Goal: Task Accomplishment & Management: Manage account settings

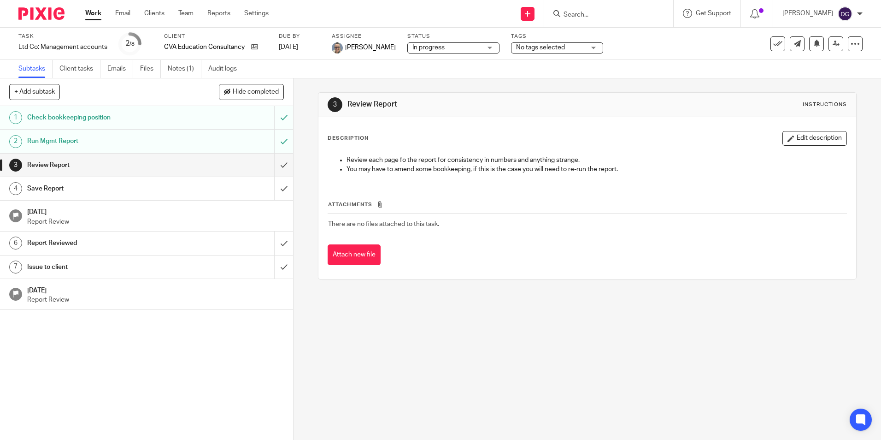
click at [585, 14] on input "Search" at bounding box center [604, 15] width 83 height 8
type input "lc building"
click at [599, 36] on link at bounding box center [620, 36] width 118 height 14
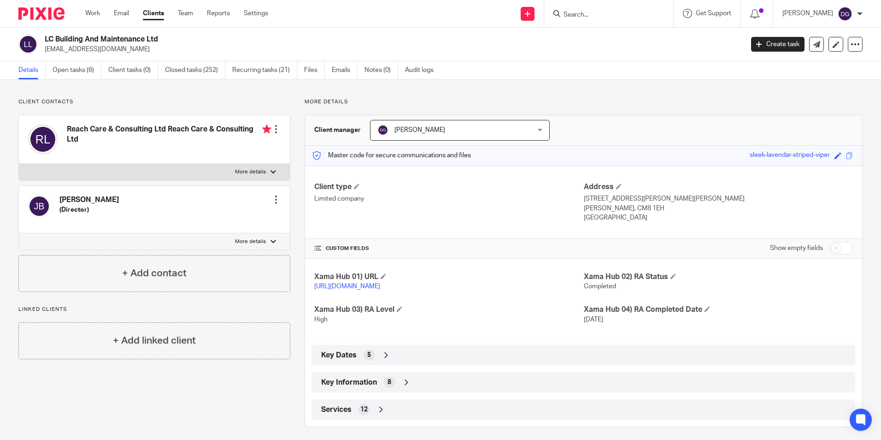
click at [388, 387] on span "8" at bounding box center [389, 381] width 4 height 9
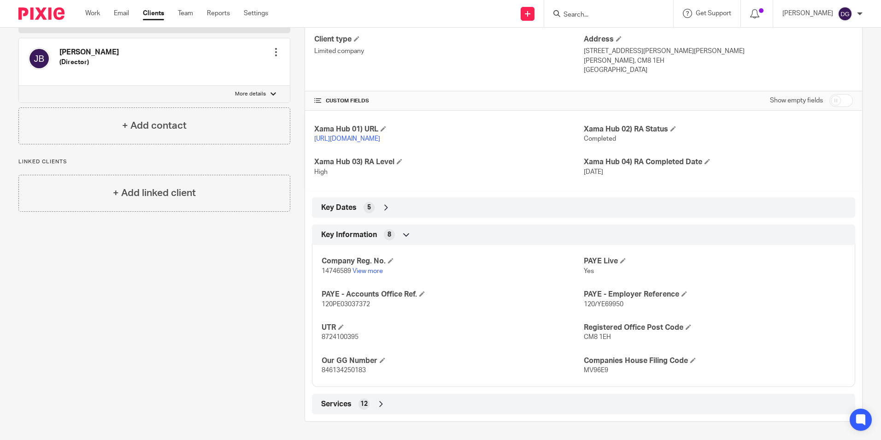
scroll to position [157, 0]
click at [383, 209] on icon at bounding box center [386, 207] width 9 height 9
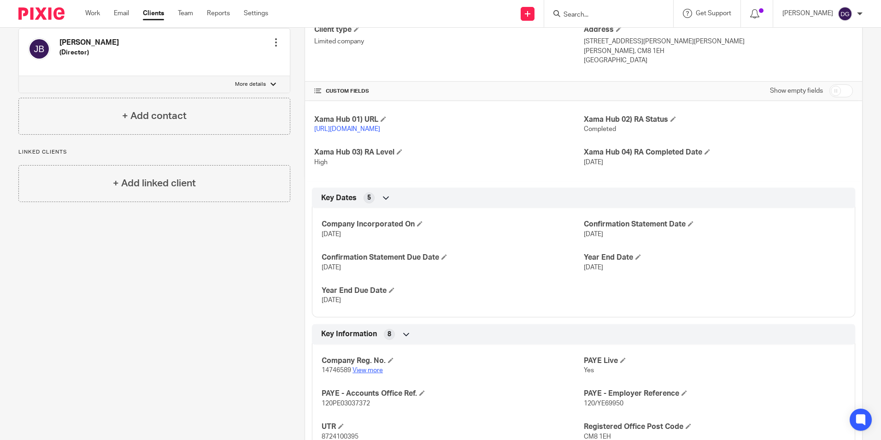
click at [369, 373] on link "View more" at bounding box center [367, 370] width 30 height 6
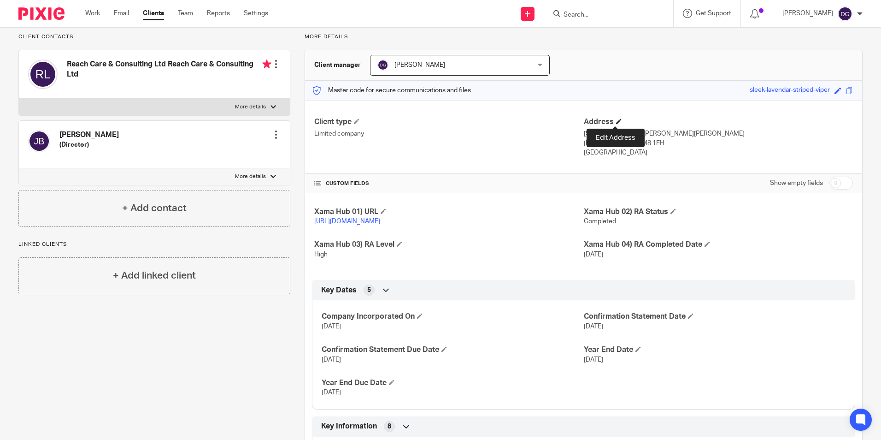
click at [617, 120] on span at bounding box center [619, 121] width 6 height 6
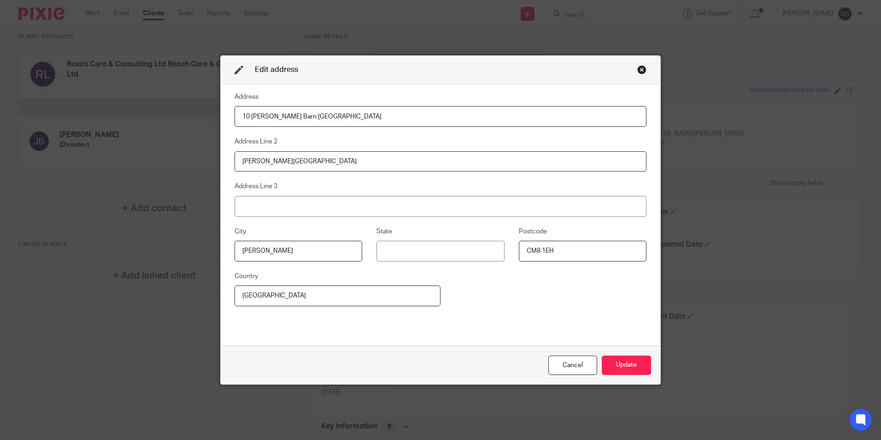
drag, startPoint x: 370, startPoint y: 115, endPoint x: 149, endPoint y: 118, distance: 220.7
click at [149, 118] on div "Edit address Address 10 Josephs Barn Woodend Farm Address Line 2 Hatfield Road …" at bounding box center [440, 220] width 881 height 440
drag, startPoint x: 540, startPoint y: 115, endPoint x: 409, endPoint y: 105, distance: 131.7
click at [408, 105] on fieldset "Address OFFICE 13 LITTLE BRAXTED HALL, WITHAM ROAD, LITTLE BRAXTED WITHAM ESSEX…" at bounding box center [441, 108] width 412 height 35
type input "OFFICE 13 LITTLE BRAXTED HALL, WITHAM ROAD, LITTLE BRAXTED WITHAM ESSEX ENGLAND"
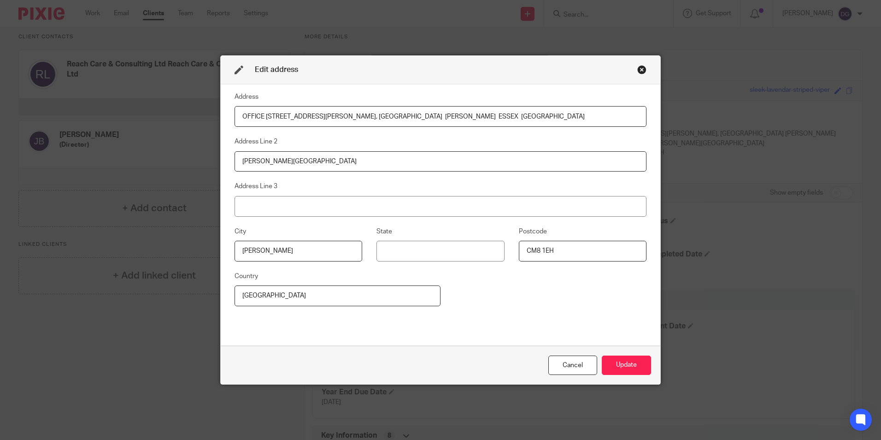
drag, startPoint x: 290, startPoint y: 165, endPoint x: 86, endPoint y: 143, distance: 204.8
click at [91, 144] on div "Edit address Address OFFICE 13 LITTLE BRAXTED HALL, WITHAM ROAD, LITTLE BRAXTED…" at bounding box center [440, 220] width 881 height 440
click at [265, 158] on input "Witham road" at bounding box center [441, 161] width 412 height 21
type input "Witham Road"
click at [310, 246] on input "Witham" at bounding box center [299, 251] width 128 height 21
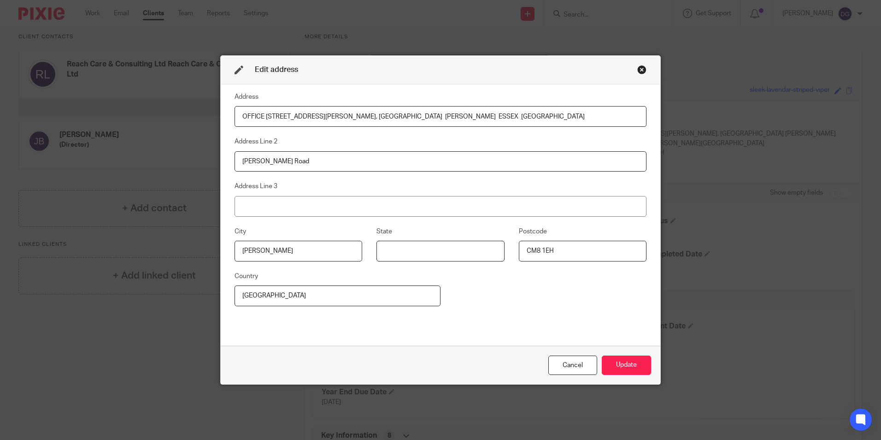
click at [440, 254] on input at bounding box center [440, 251] width 128 height 21
type input "Essex"
click at [587, 294] on div "Address OFFICE 13 LITTLE BRAXTED HALL, WITHAM ROAD, LITTLE BRAXTED WITHAM ESSEX…" at bounding box center [441, 214] width 412 height 247
drag, startPoint x: 556, startPoint y: 108, endPoint x: 343, endPoint y: 125, distance: 213.1
click at [343, 125] on input "OFFICE 13 LITTLE BRAXTED HALL, WITHAM ROAD, LITTLE BRAXTED WITHAM ESSEX ENGLAND" at bounding box center [441, 116] width 412 height 21
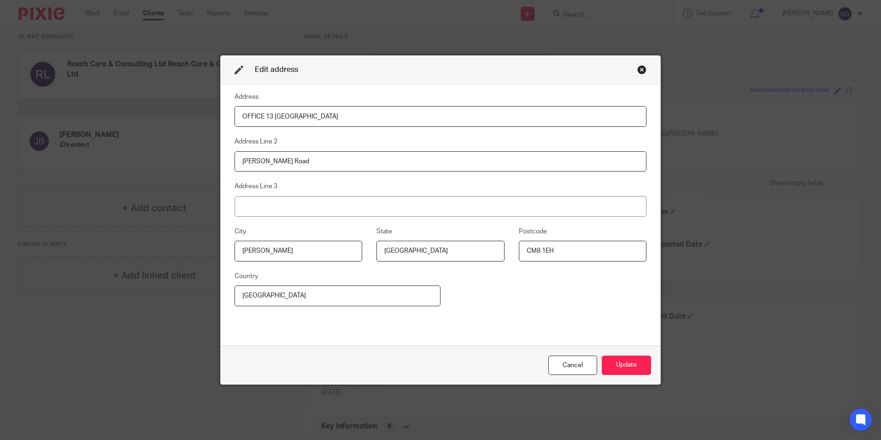
type input "OFFICE 13 LITTLE BRAXTED HALL"
click at [633, 347] on div "Cancel Update" at bounding box center [441, 365] width 440 height 39
click at [636, 373] on button "Update" at bounding box center [626, 365] width 49 height 20
click at [612, 372] on button "Update" at bounding box center [626, 365] width 49 height 20
